Goal: Information Seeking & Learning: Find specific fact

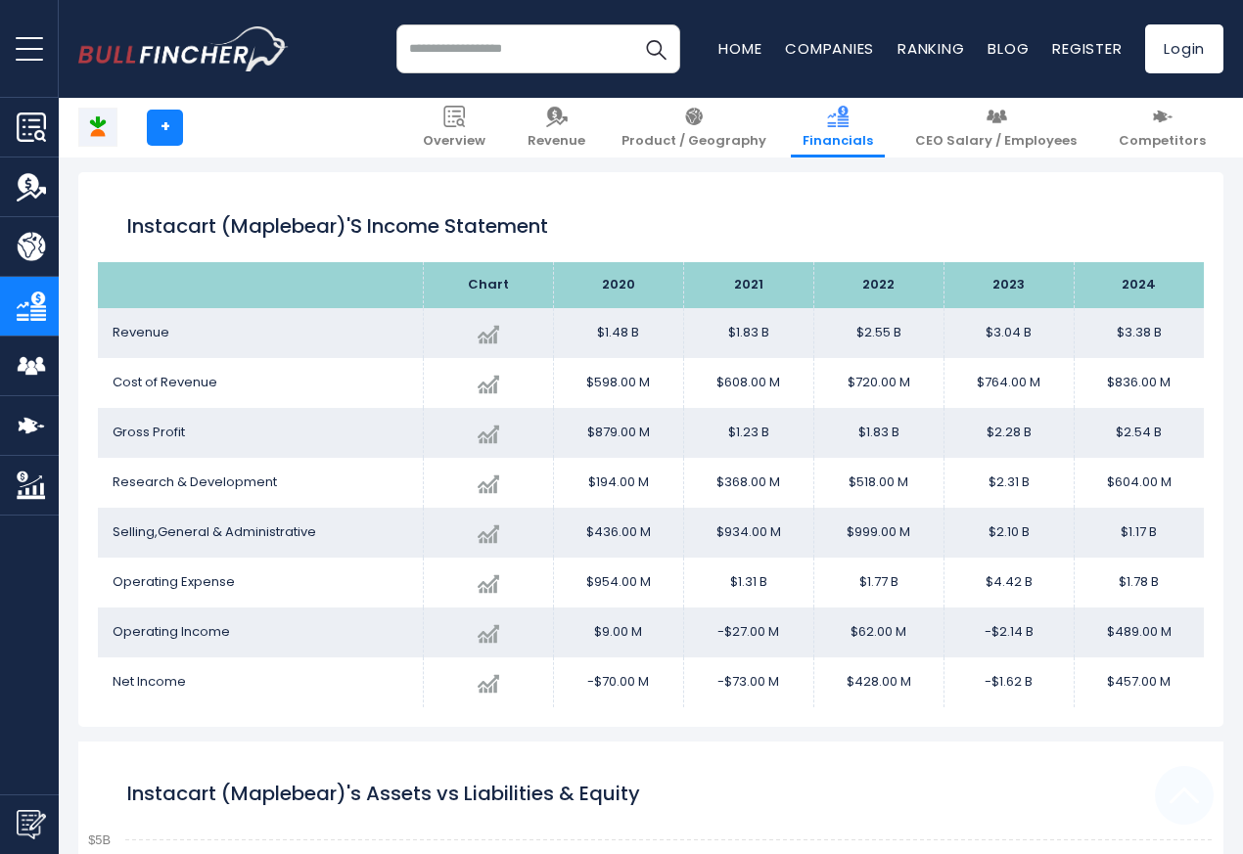
scroll to position [1059, 0]
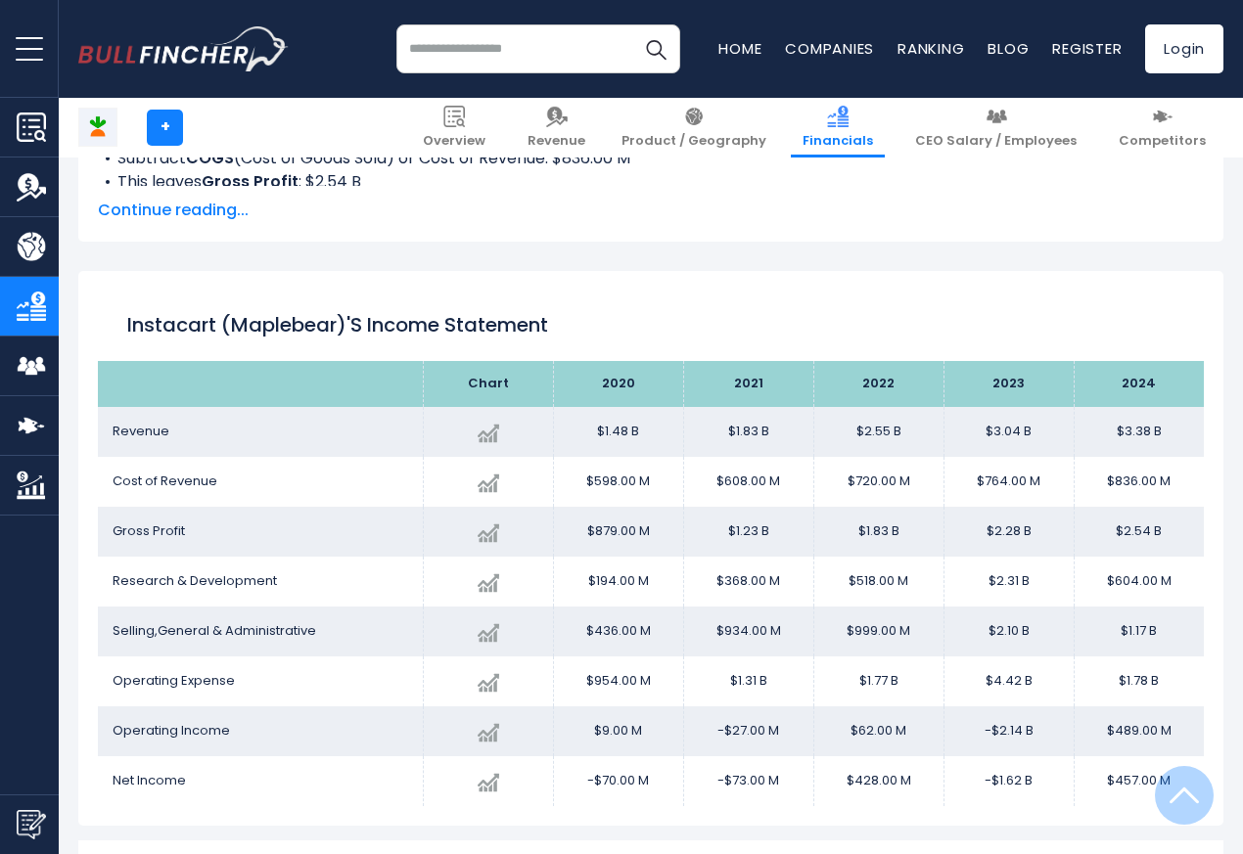
scroll to position [1059, 0]
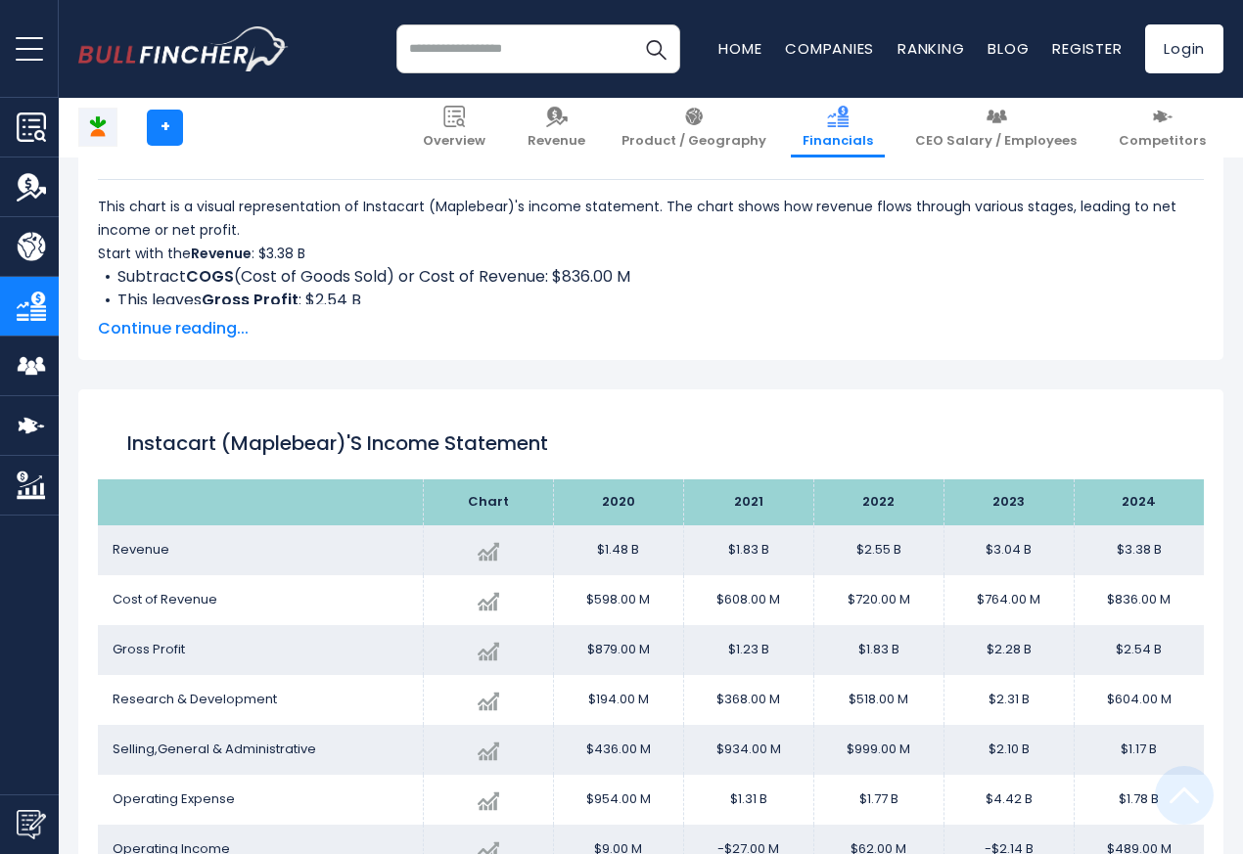
scroll to position [1059, 0]
